Goal: Go to known website: Access a specific website the user already knows

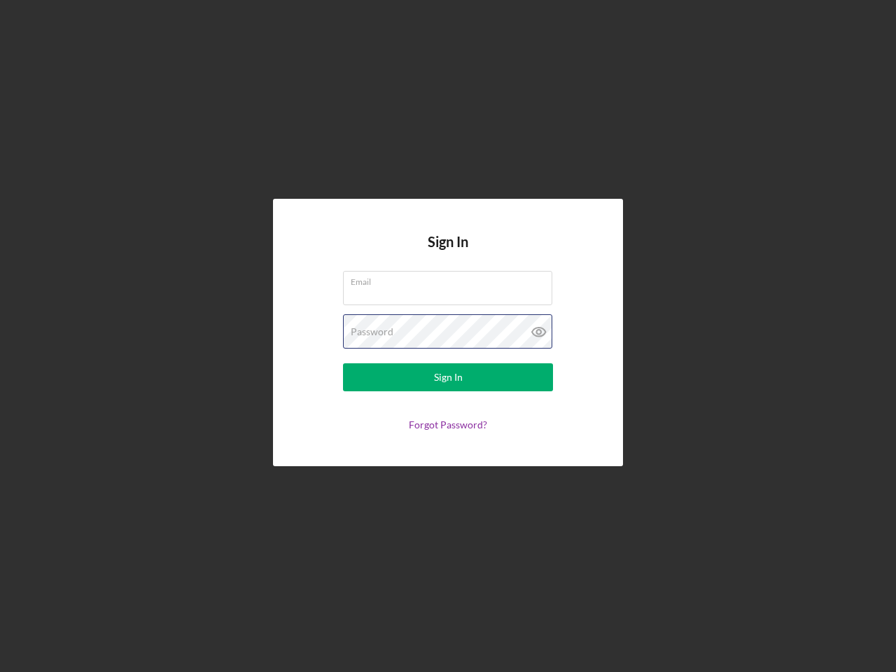
click at [448, 336] on div "Password" at bounding box center [448, 331] width 210 height 35
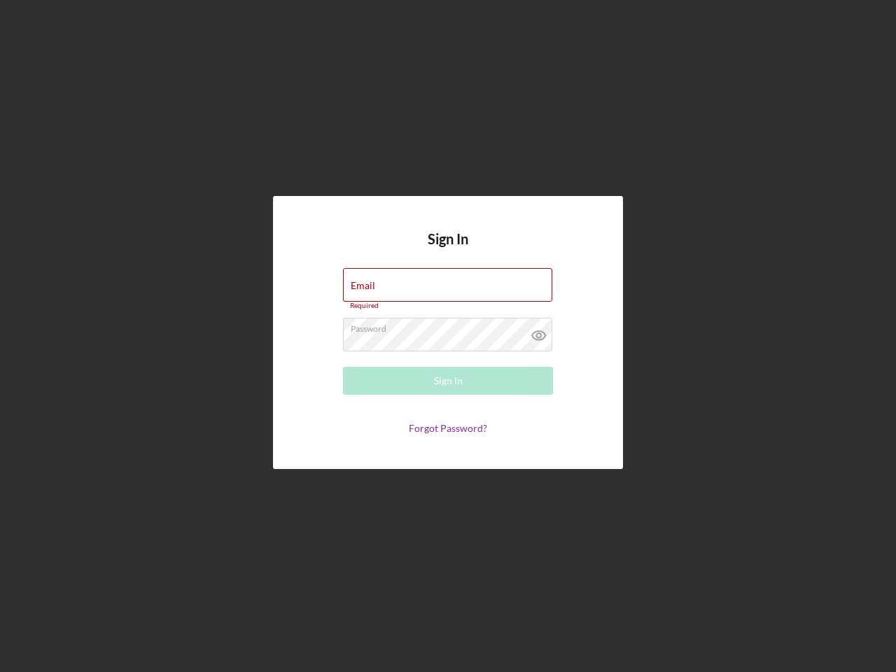
click at [539, 332] on icon at bounding box center [538, 335] width 35 height 35
